Goal: Check status: Check status

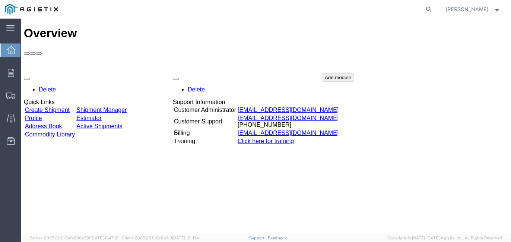
drag, startPoint x: 425, startPoint y: 6, endPoint x: 334, endPoint y: 23, distance: 92.8
click at [425, 6] on form at bounding box center [429, 9] width 12 height 19
click at [432, 7] on icon at bounding box center [429, 9] width 10 height 10
click at [233, 13] on input "search" at bounding box center [310, 9] width 226 height 18
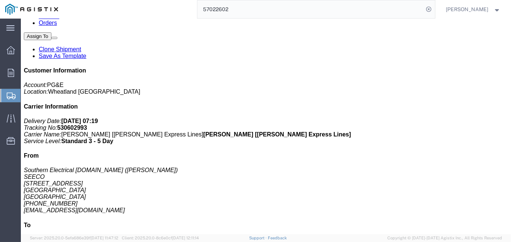
scroll to position [112, 0]
click link "Tracking"
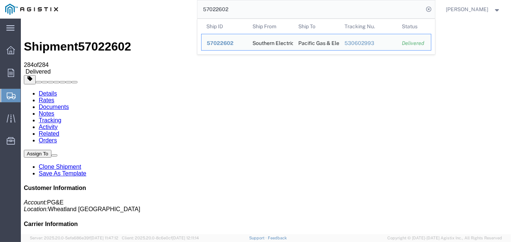
click at [256, 7] on input "57022602" at bounding box center [310, 9] width 226 height 18
drag, startPoint x: 250, startPoint y: 11, endPoint x: 192, endPoint y: 2, distance: 58.8
click at [192, 2] on div "57022602 Ship ID Ship From Ship To Tracking Nu. Status Ship ID 57022602 Ship Fr…" at bounding box center [248, 9] width 371 height 19
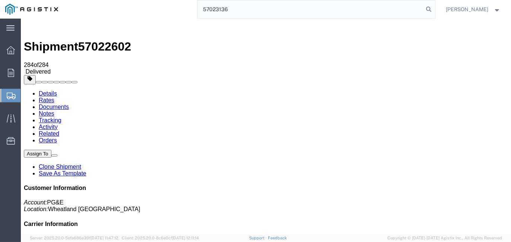
type input "57023136"
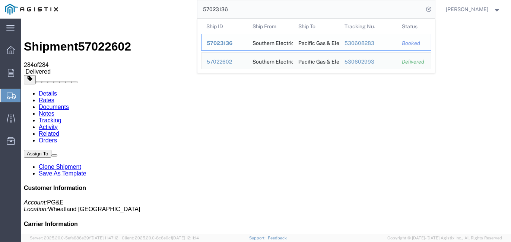
click at [224, 46] on span "57023136" at bounding box center [220, 43] width 26 height 6
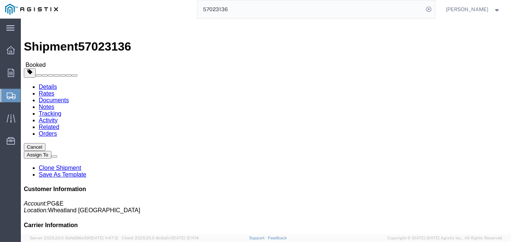
click link "Tracking"
